Goal: Find specific page/section: Find specific page/section

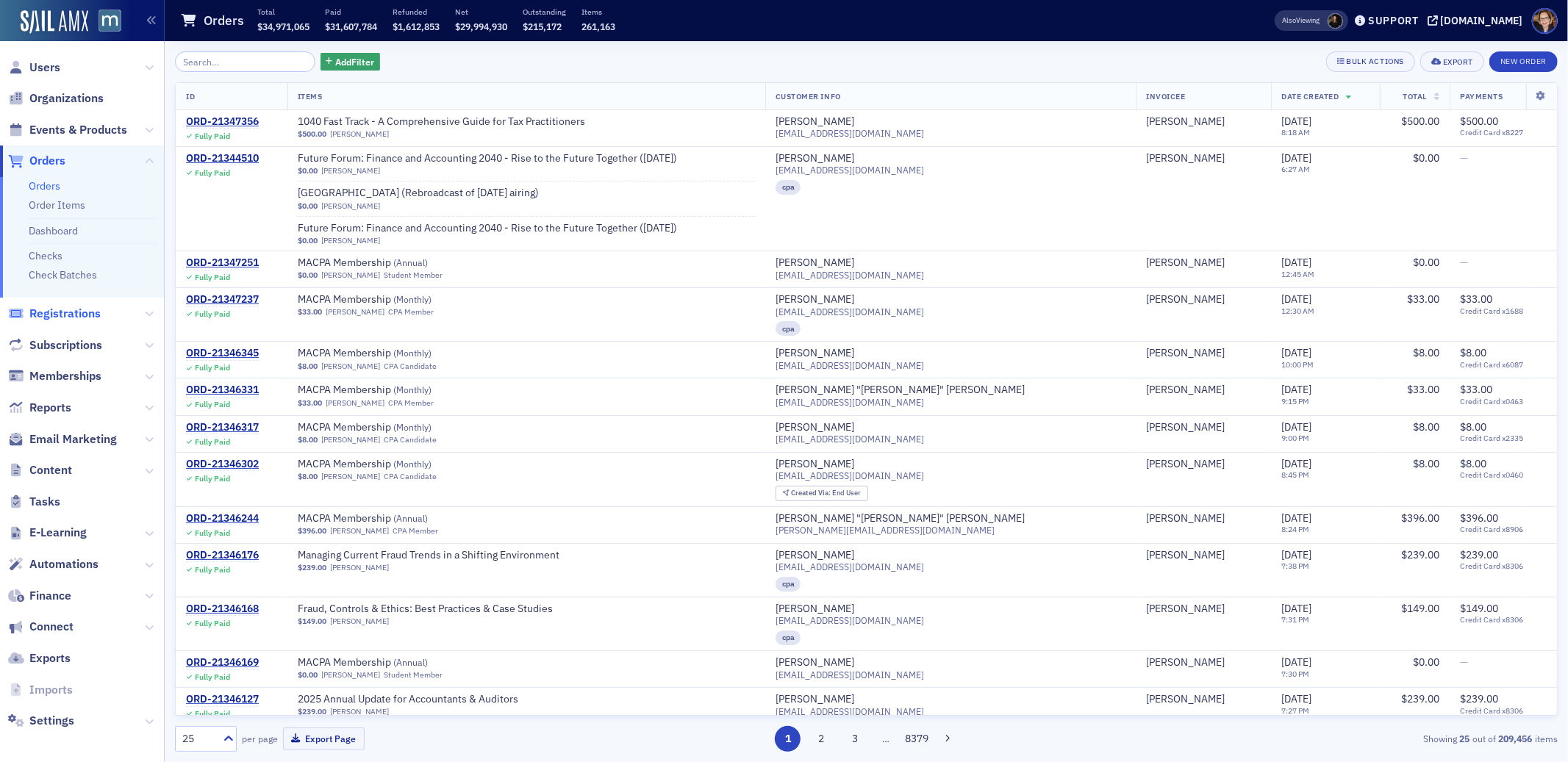
click at [83, 309] on span "Registrations" at bounding box center [65, 313] width 72 height 16
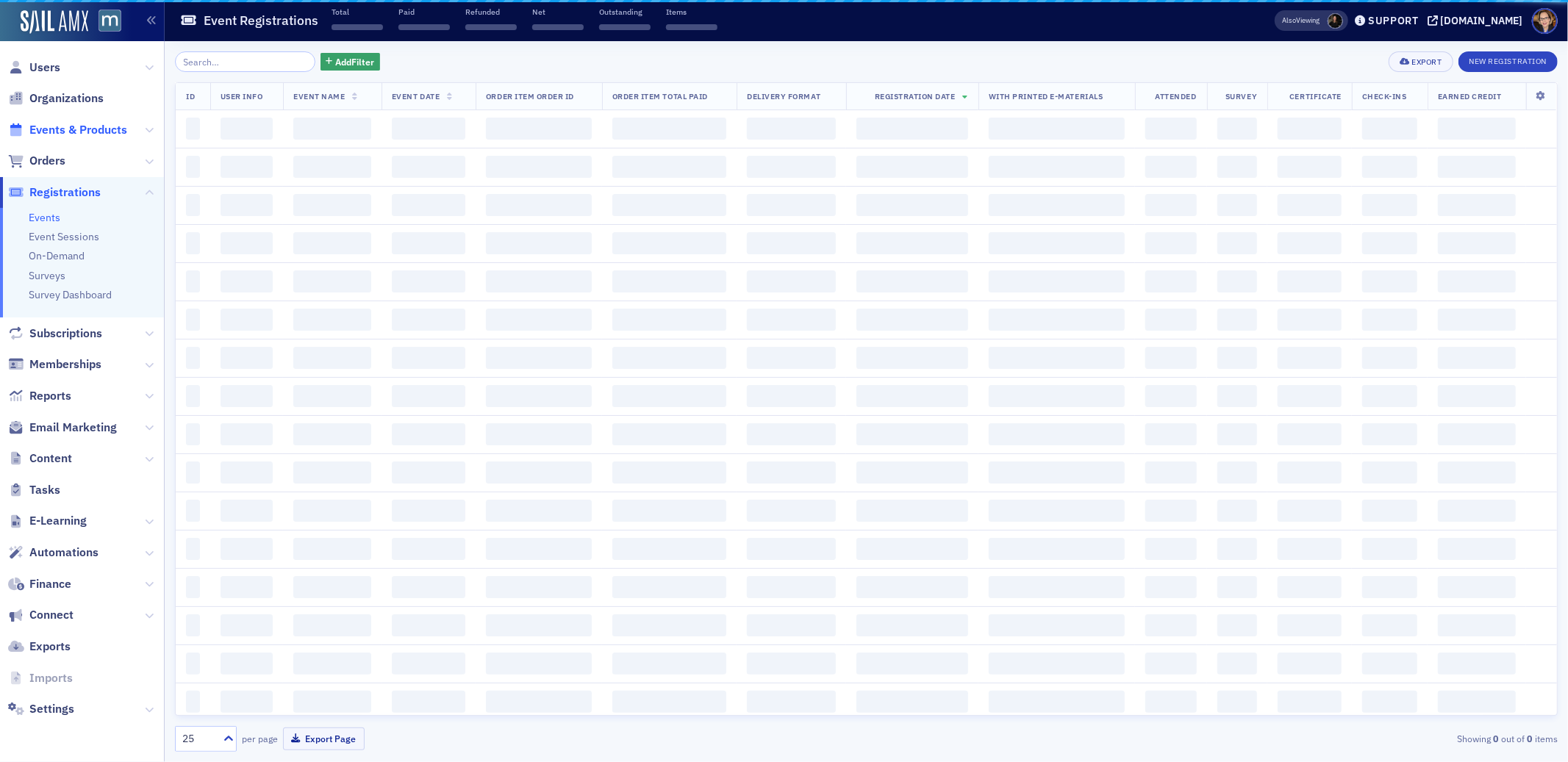
click at [63, 129] on span "Events & Products" at bounding box center [78, 129] width 98 height 16
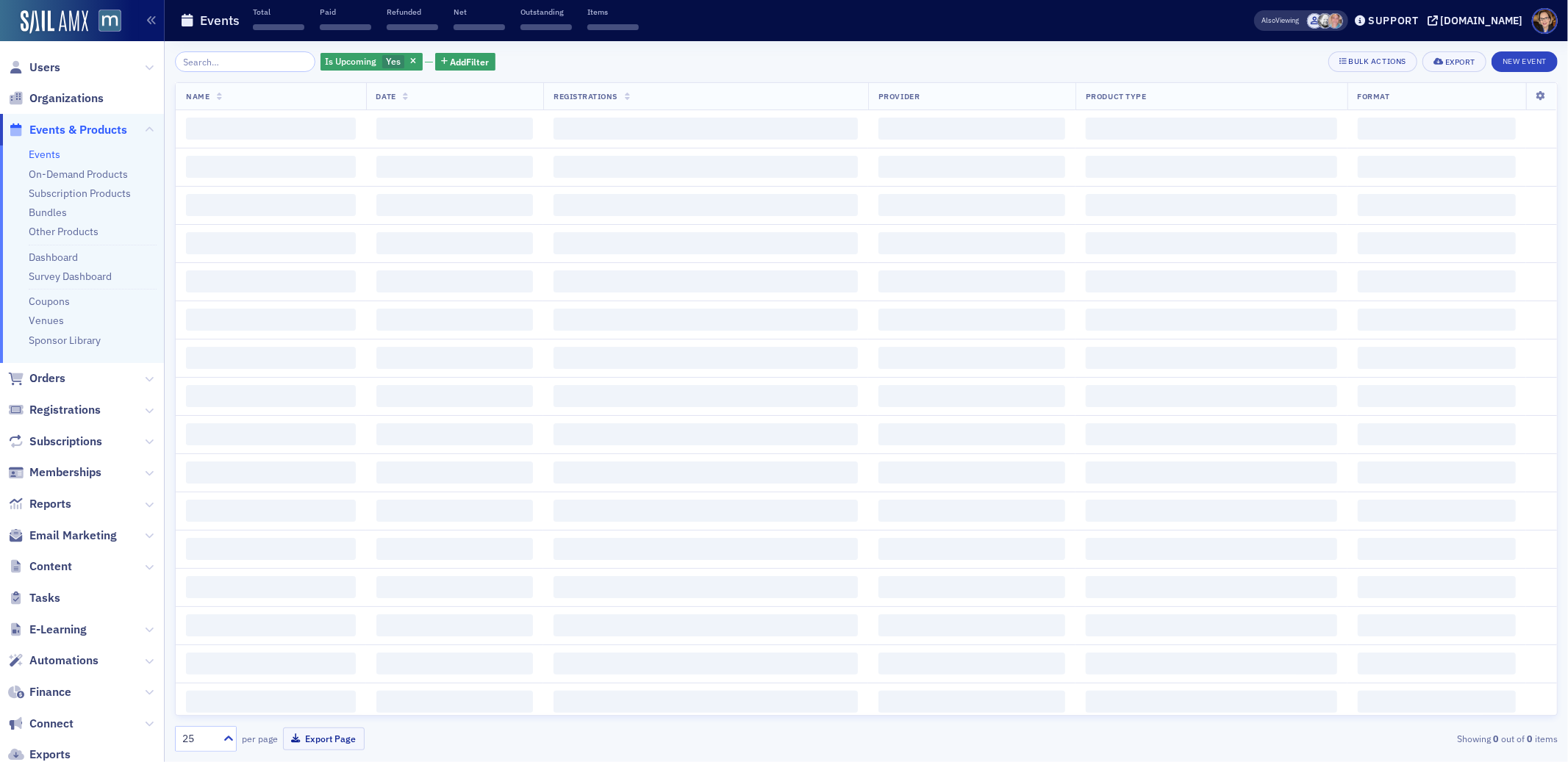
click at [199, 63] on input "search" at bounding box center [245, 62] width 140 height 21
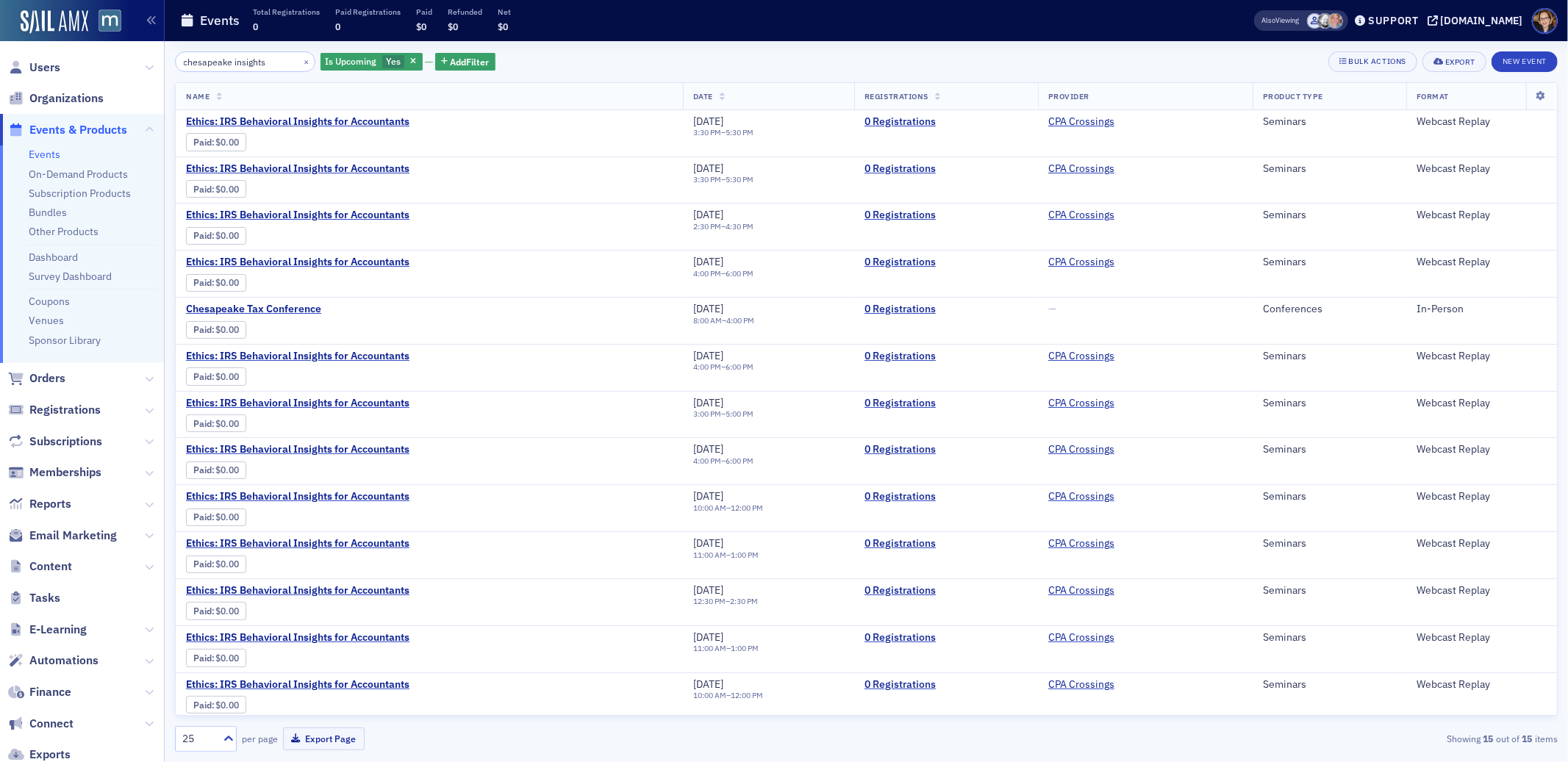
click at [199, 62] on input "chesapeake insights" at bounding box center [245, 62] width 140 height 21
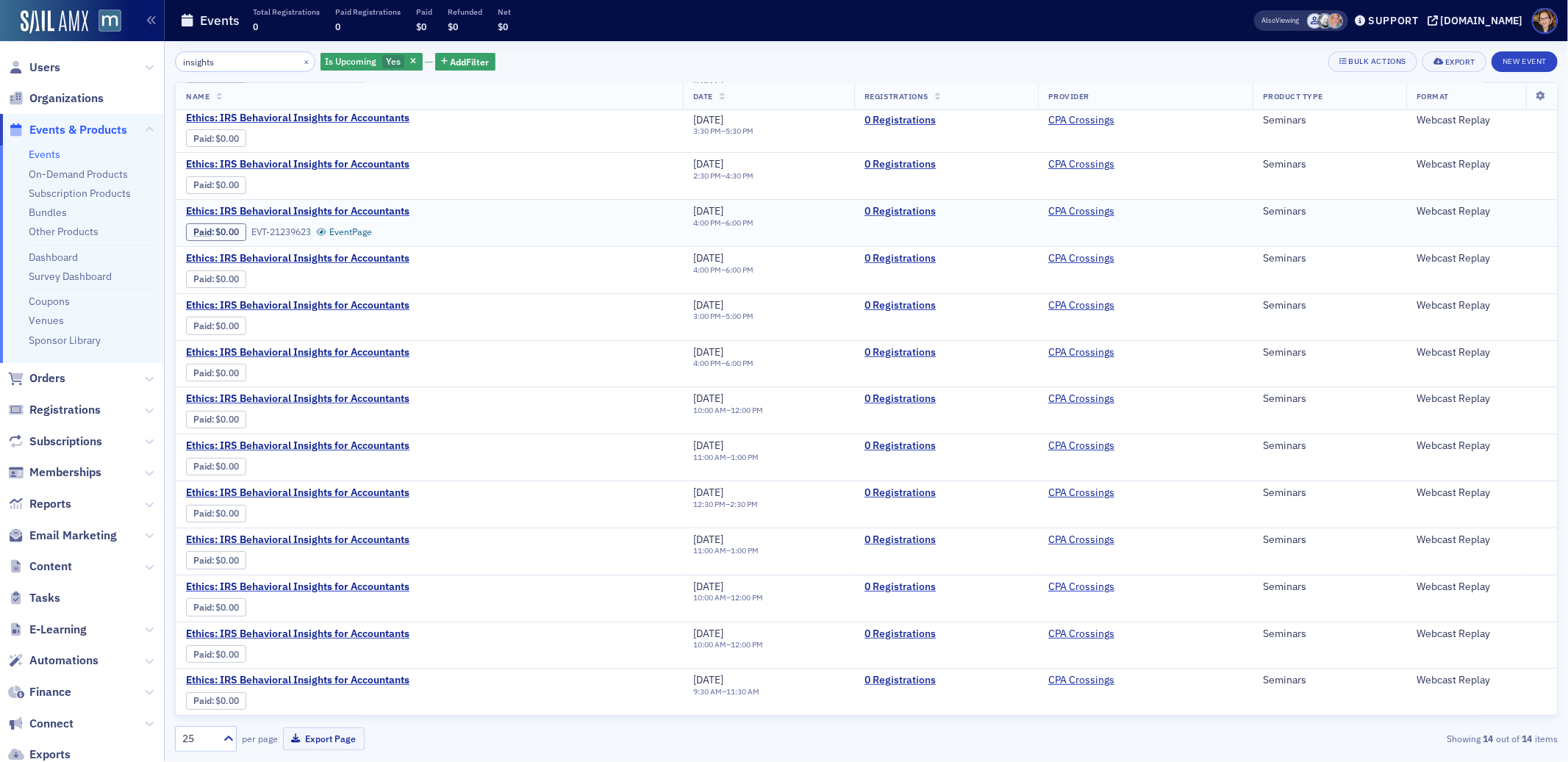
scroll to position [52, 0]
type input "insights"
click at [68, 127] on span "Events & Products" at bounding box center [78, 129] width 98 height 16
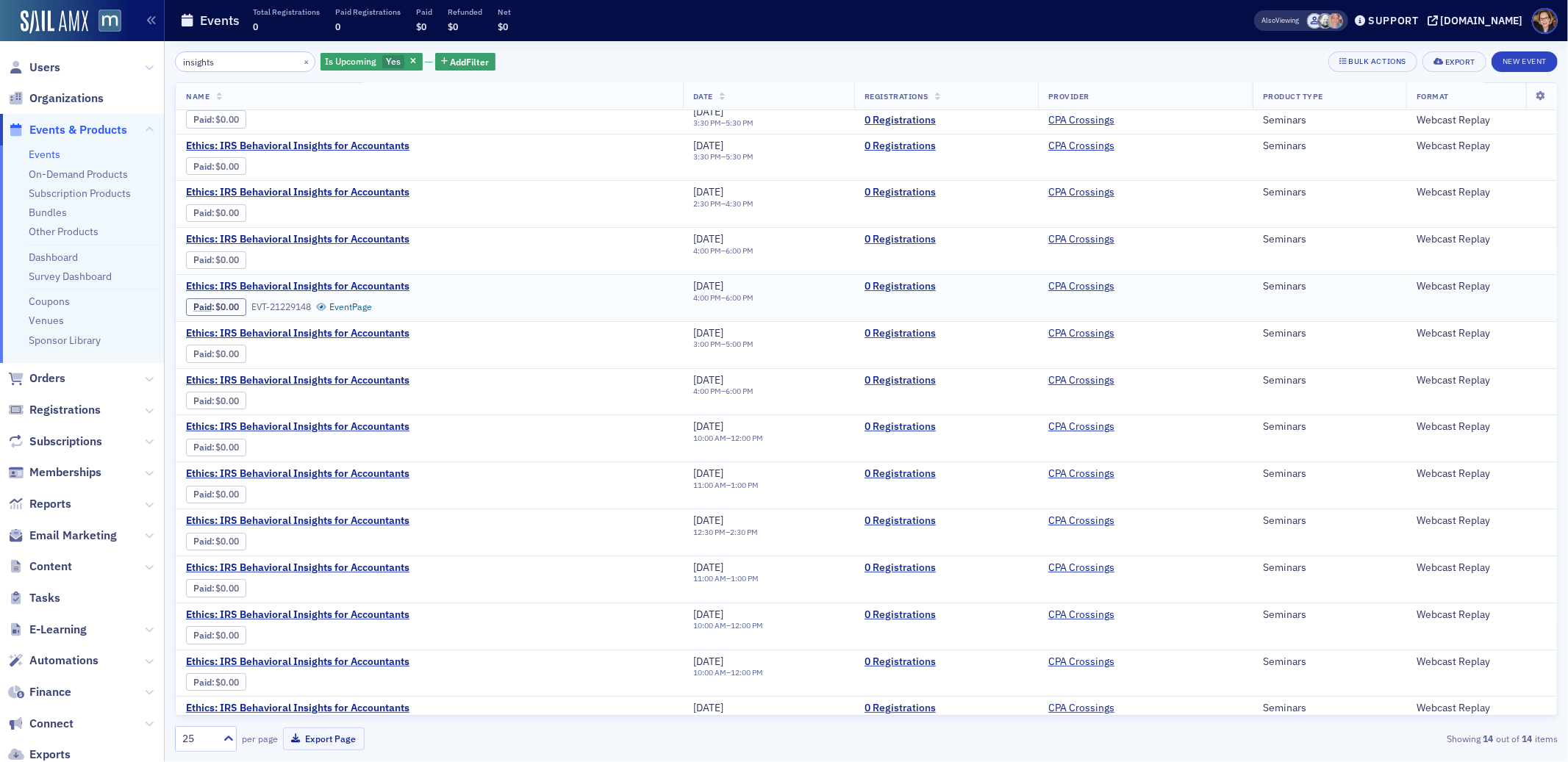
scroll to position [52, 0]
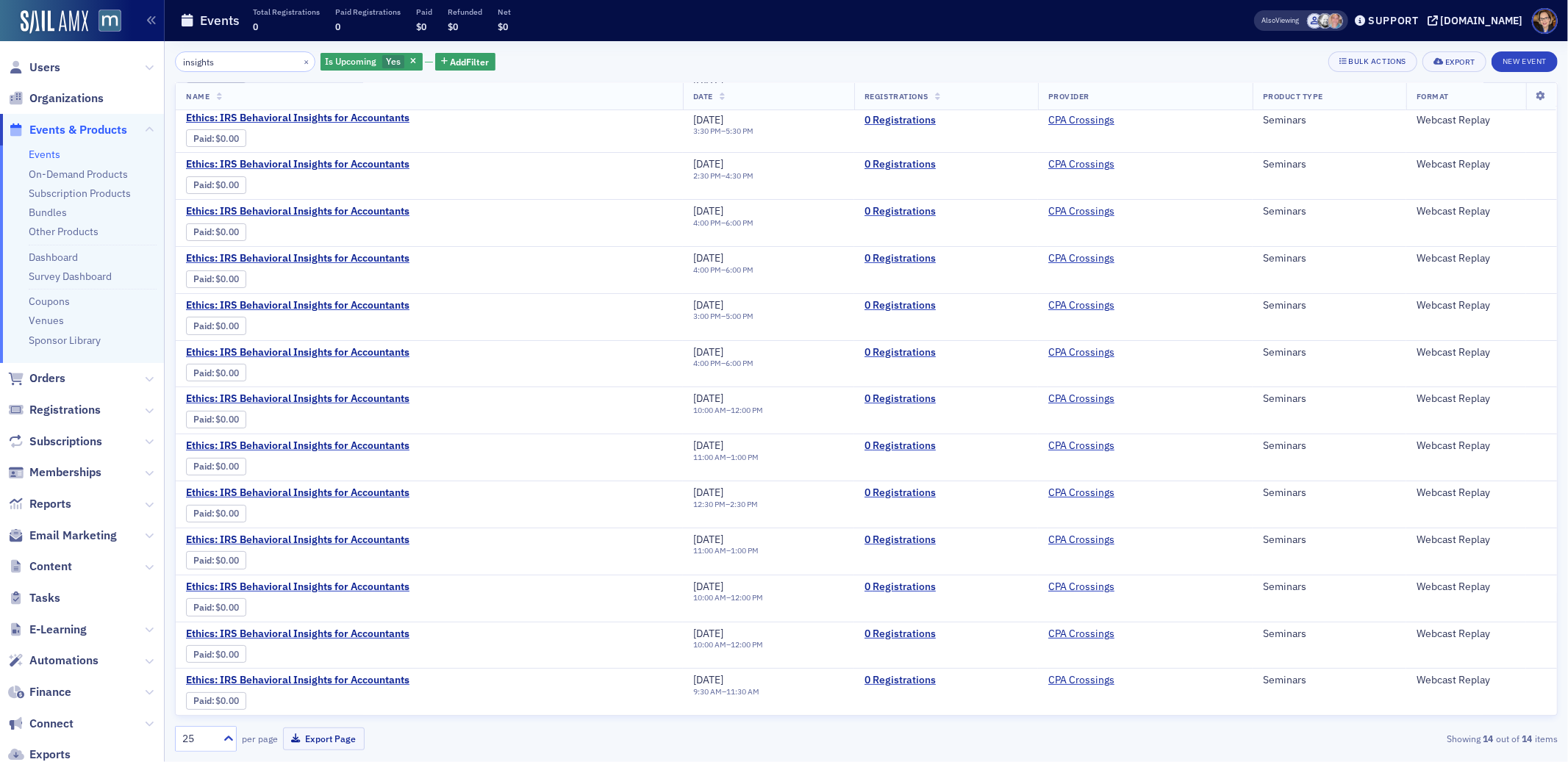
drag, startPoint x: 226, startPoint y: 58, endPoint x: 156, endPoint y: 59, distance: 70.0
click at [156, 59] on div "Users Organizations Events & Products Events On-Demand Products Subscription Pr…" at bounding box center [784, 381] width 1568 height 762
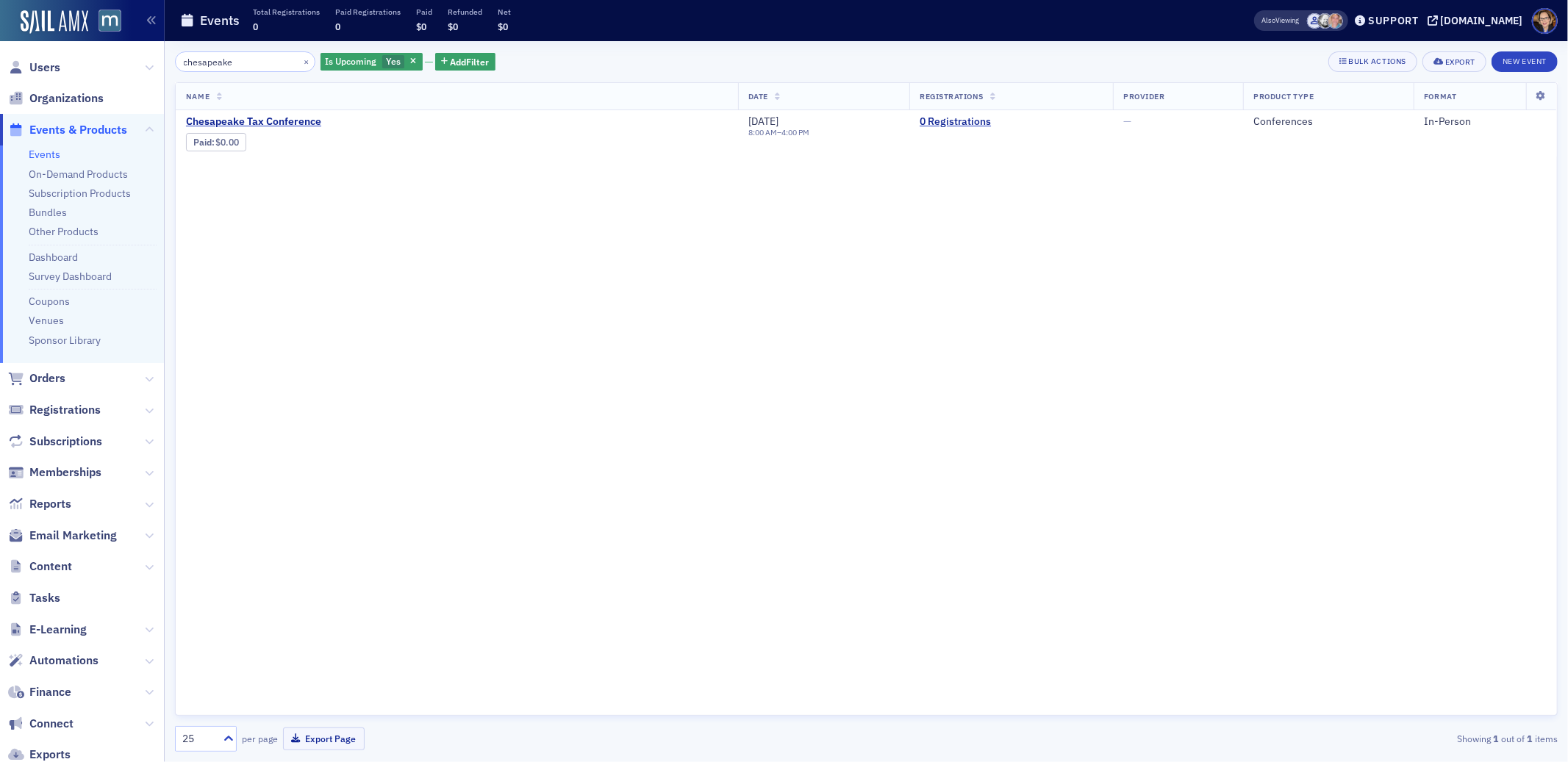
type input "chesapeake"
